Goal: Information Seeking & Learning: Check status

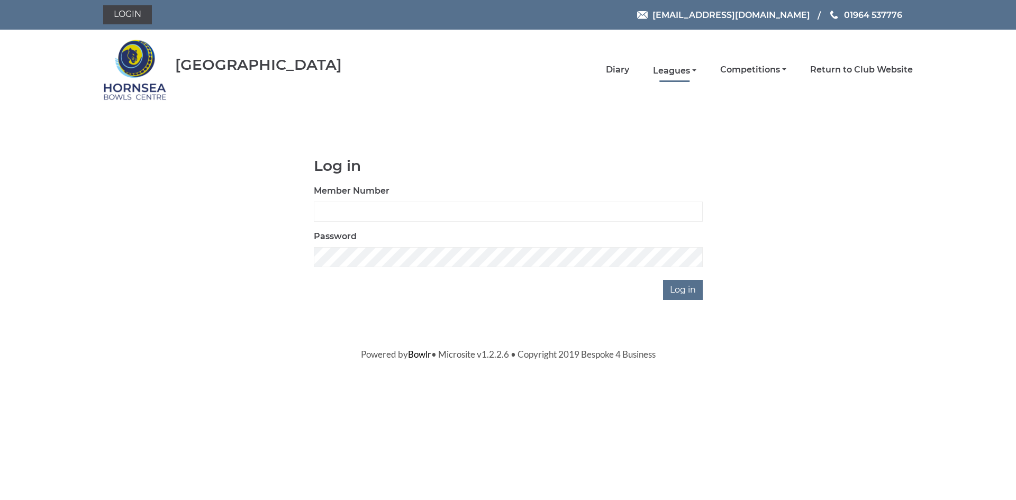
click at [674, 69] on link "Leagues" at bounding box center [674, 71] width 43 height 12
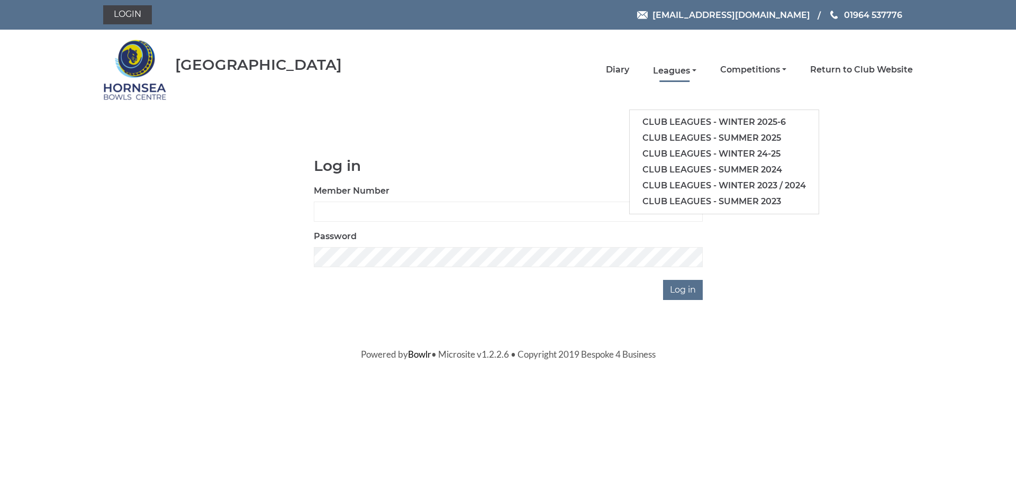
click at [679, 68] on link "Leagues" at bounding box center [674, 71] width 43 height 12
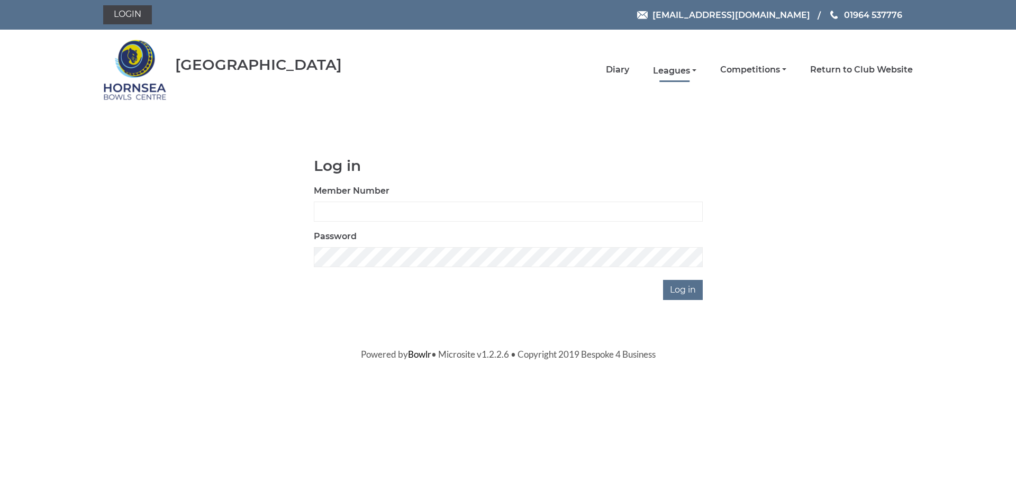
click at [680, 72] on link "Leagues" at bounding box center [674, 71] width 43 height 12
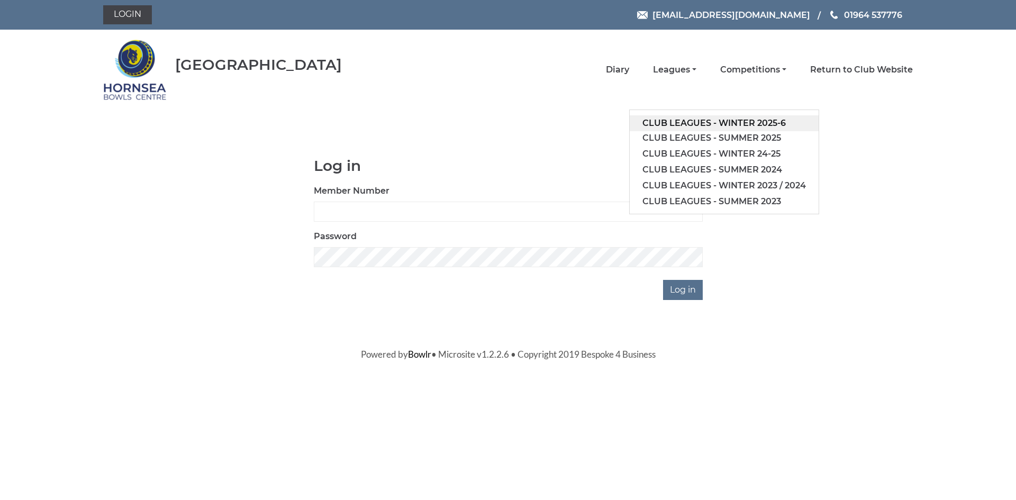
click at [693, 123] on link "Club leagues - Winter 2025-6" at bounding box center [723, 123] width 189 height 16
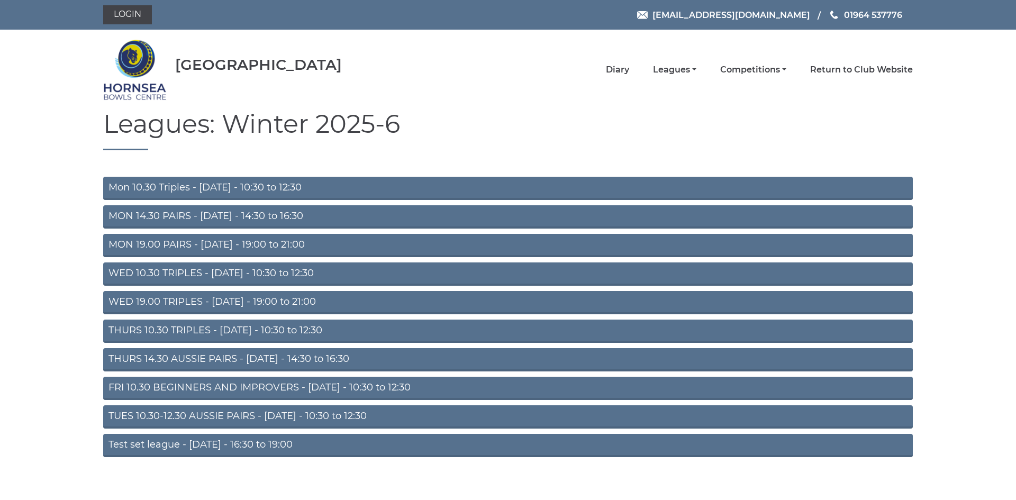
click at [516, 385] on link "FRI 10.30 BEGINNERS AND IMPROVERS - Friday - 10:30 to 12:30" at bounding box center [507, 388] width 809 height 23
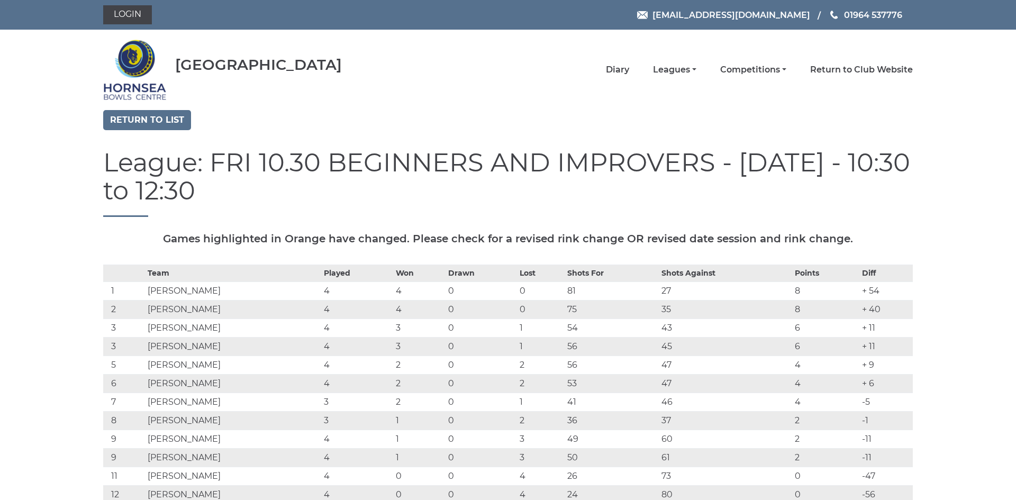
click at [516, 385] on td "0" at bounding box center [480, 383] width 71 height 19
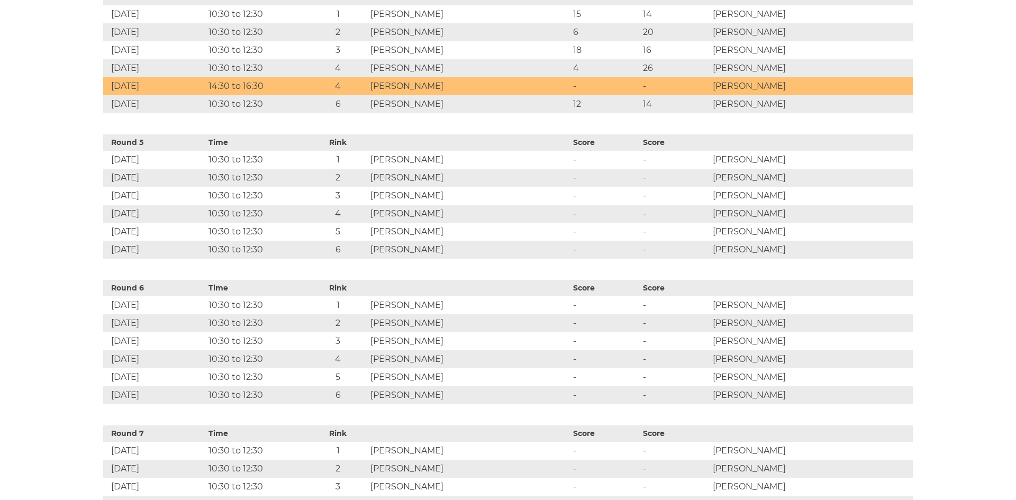
scroll to position [1002, 0]
